Goal: Information Seeking & Learning: Learn about a topic

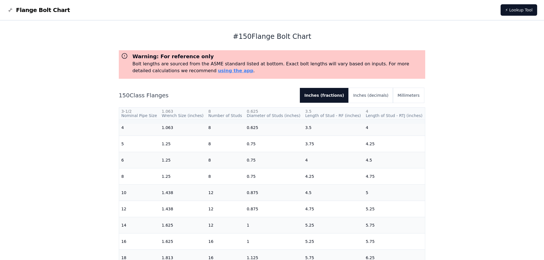
scroll to position [181, 0]
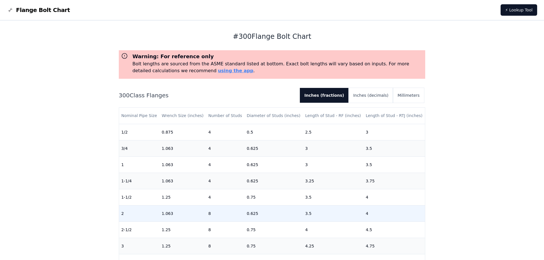
scroll to position [38, 0]
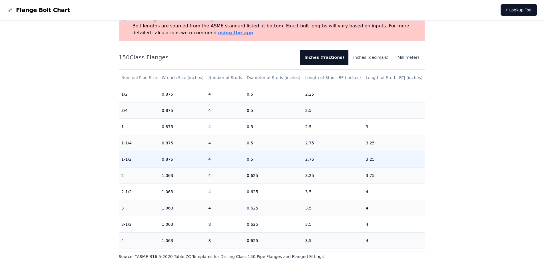
scroll to position [38, 0]
